Goal: Find specific page/section: Find specific page/section

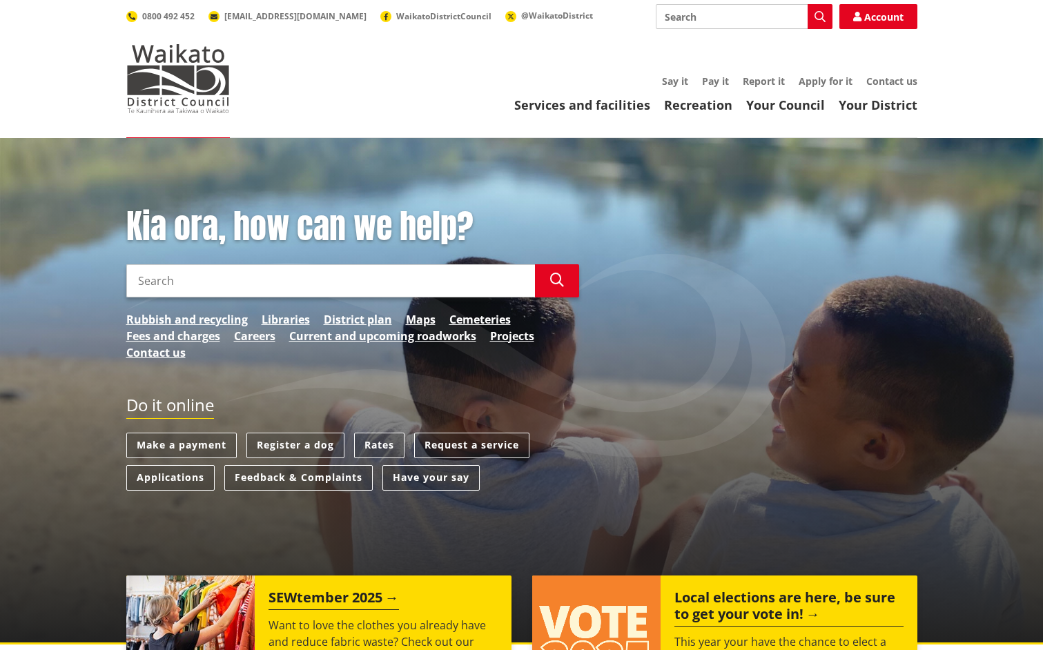
click at [324, 276] on input "Search" at bounding box center [330, 280] width 409 height 33
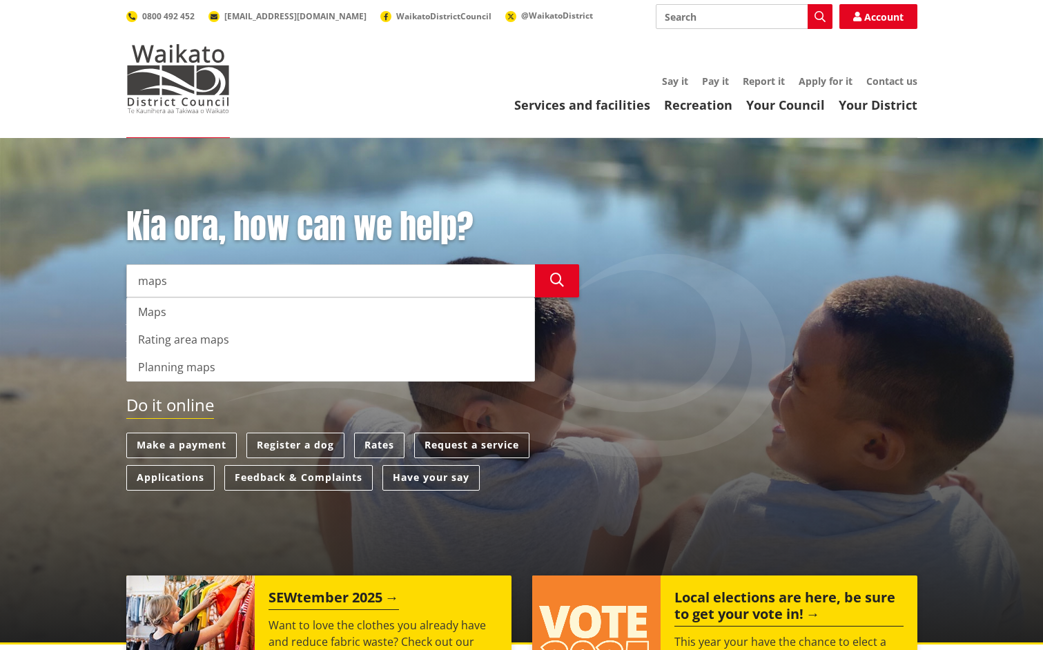
type input "maps"
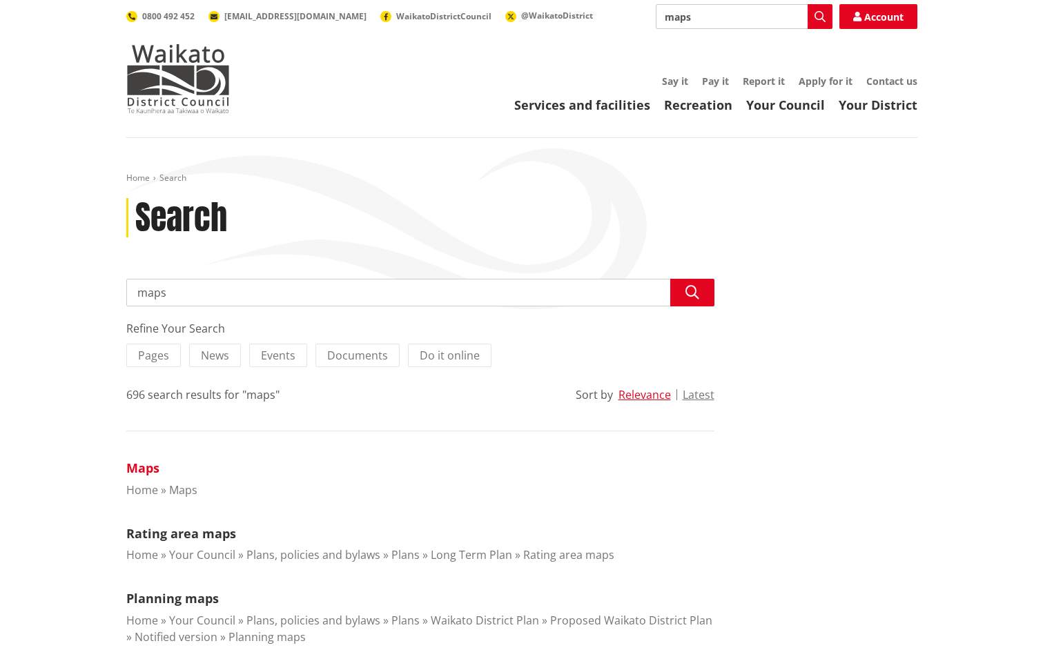
click at [143, 464] on link "Maps" at bounding box center [142, 468] width 33 height 17
